Goal: Contribute content

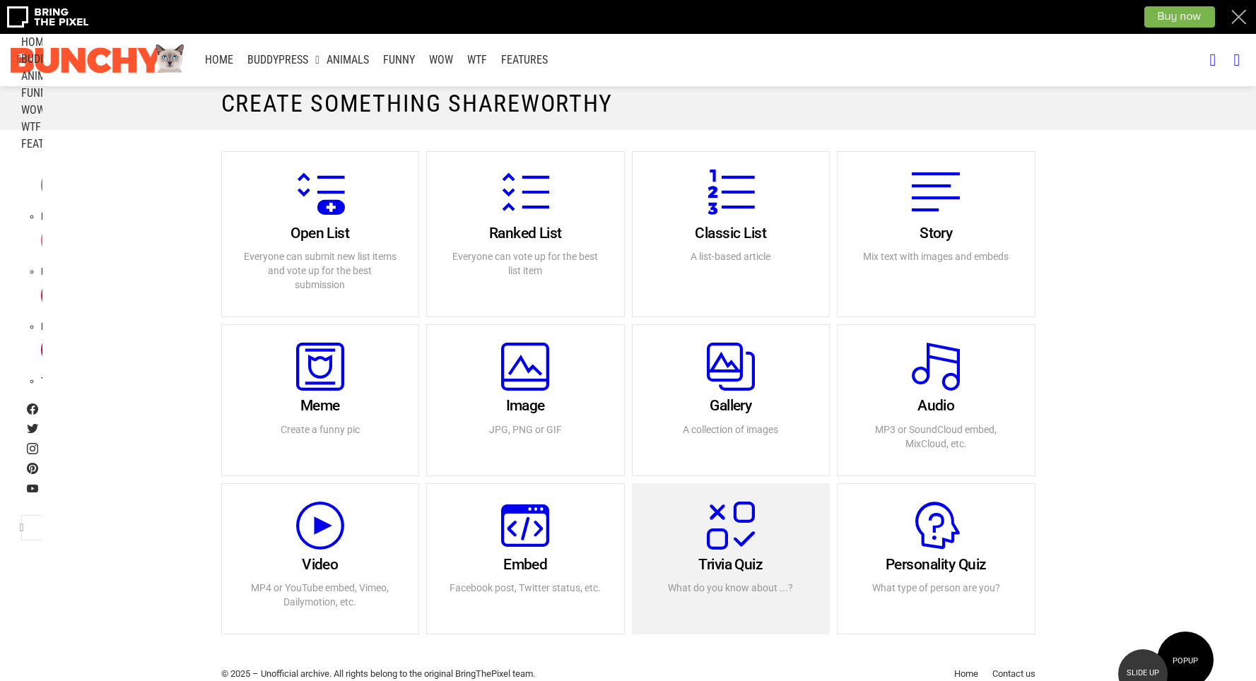
scroll to position [35, 0]
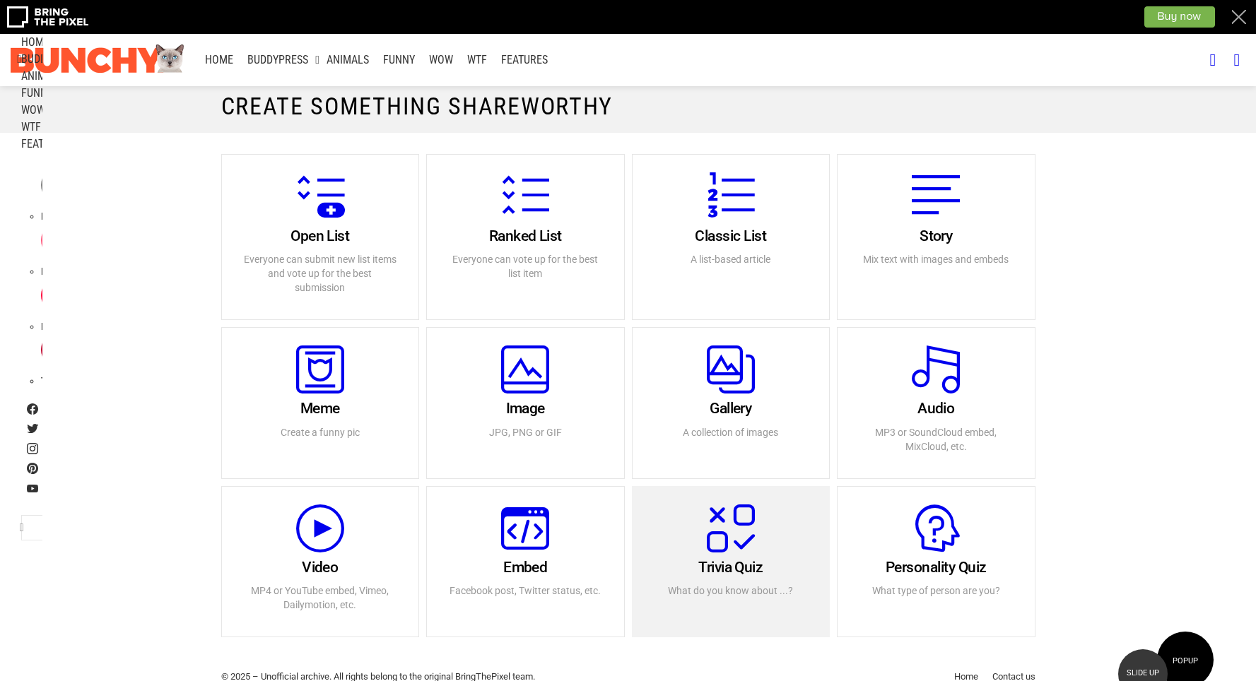
click at [732, 530] on icon at bounding box center [731, 529] width 48 height 48
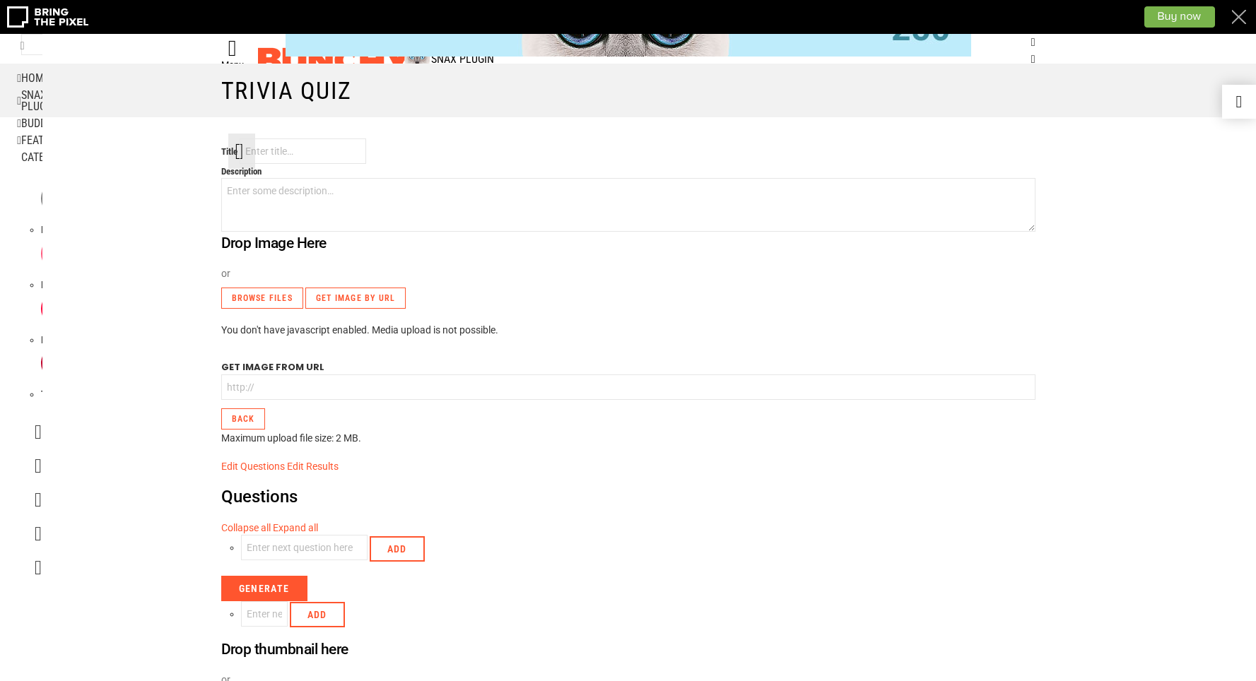
scroll to position [359, 0]
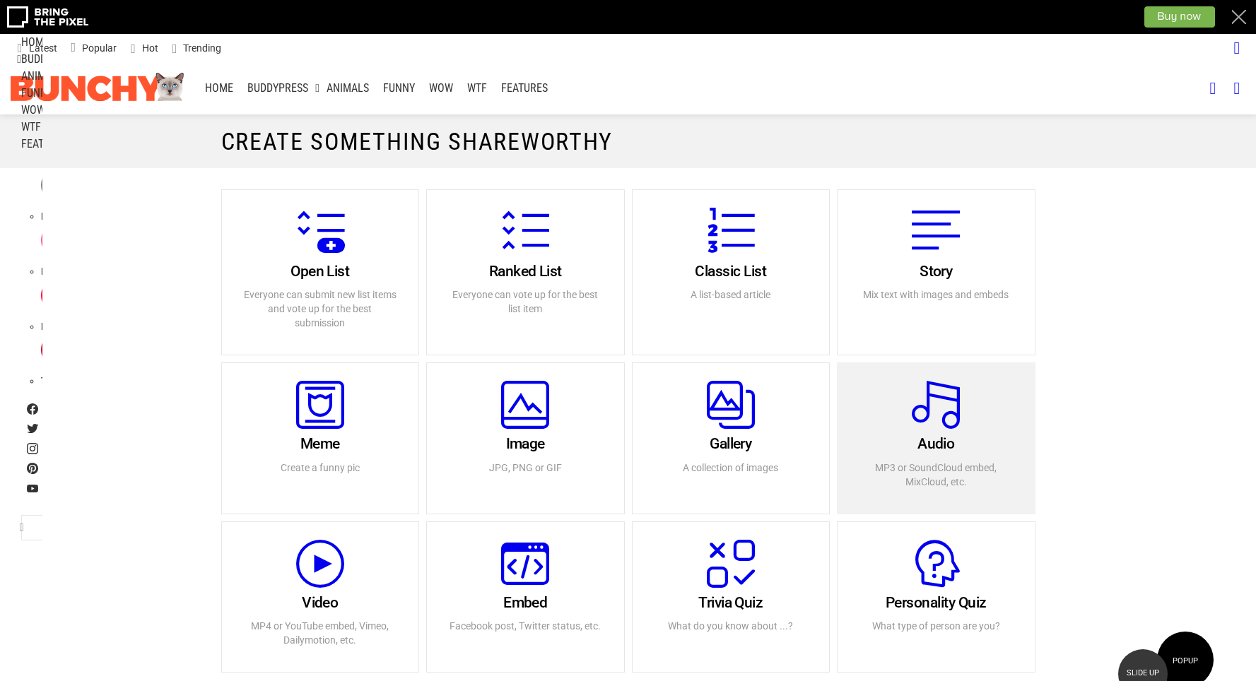
scroll to position [35, 0]
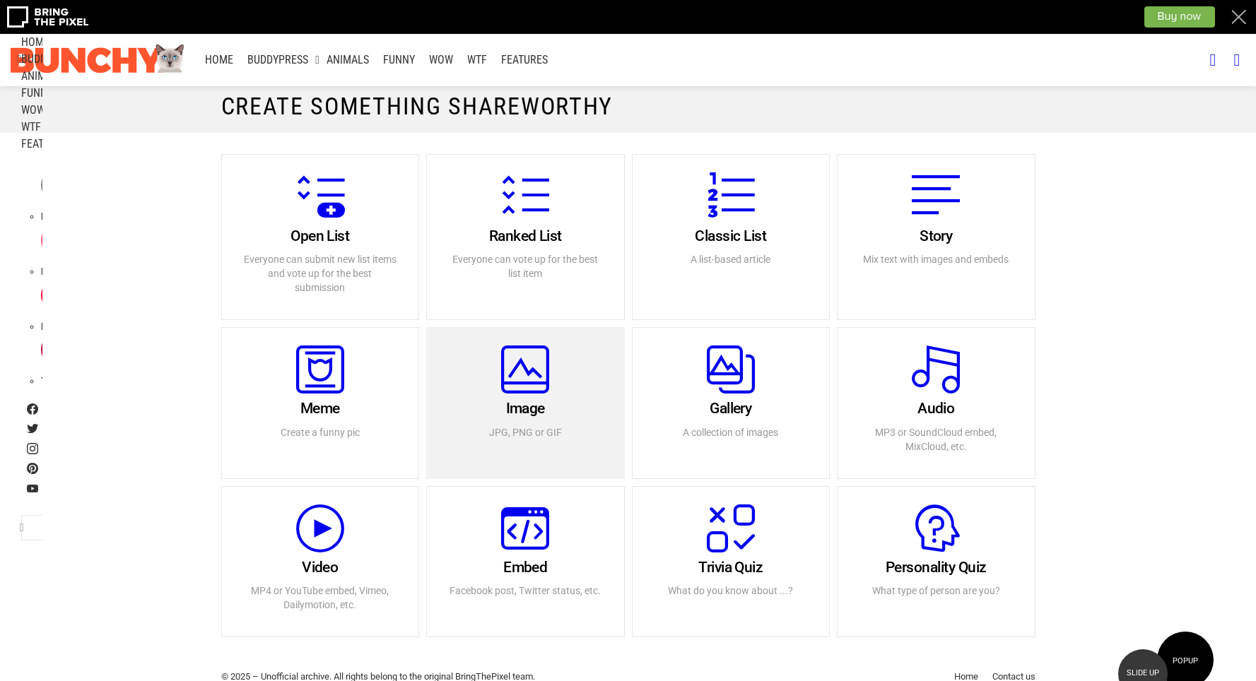
click at [524, 387] on icon at bounding box center [525, 370] width 48 height 48
